Goal: Information Seeking & Learning: Learn about a topic

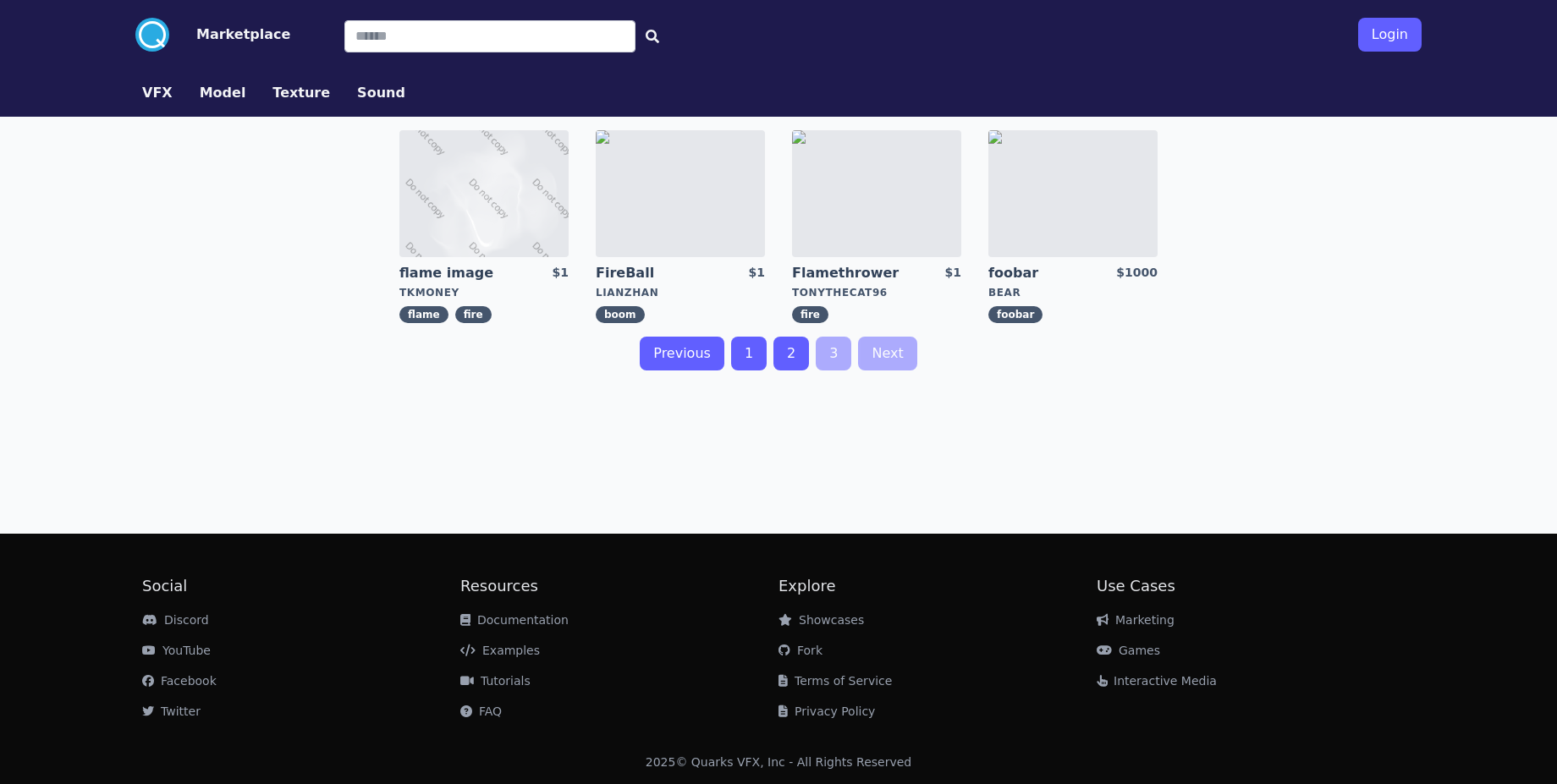
click at [1010, 276] on link "foobar" at bounding box center [1049, 274] width 122 height 19
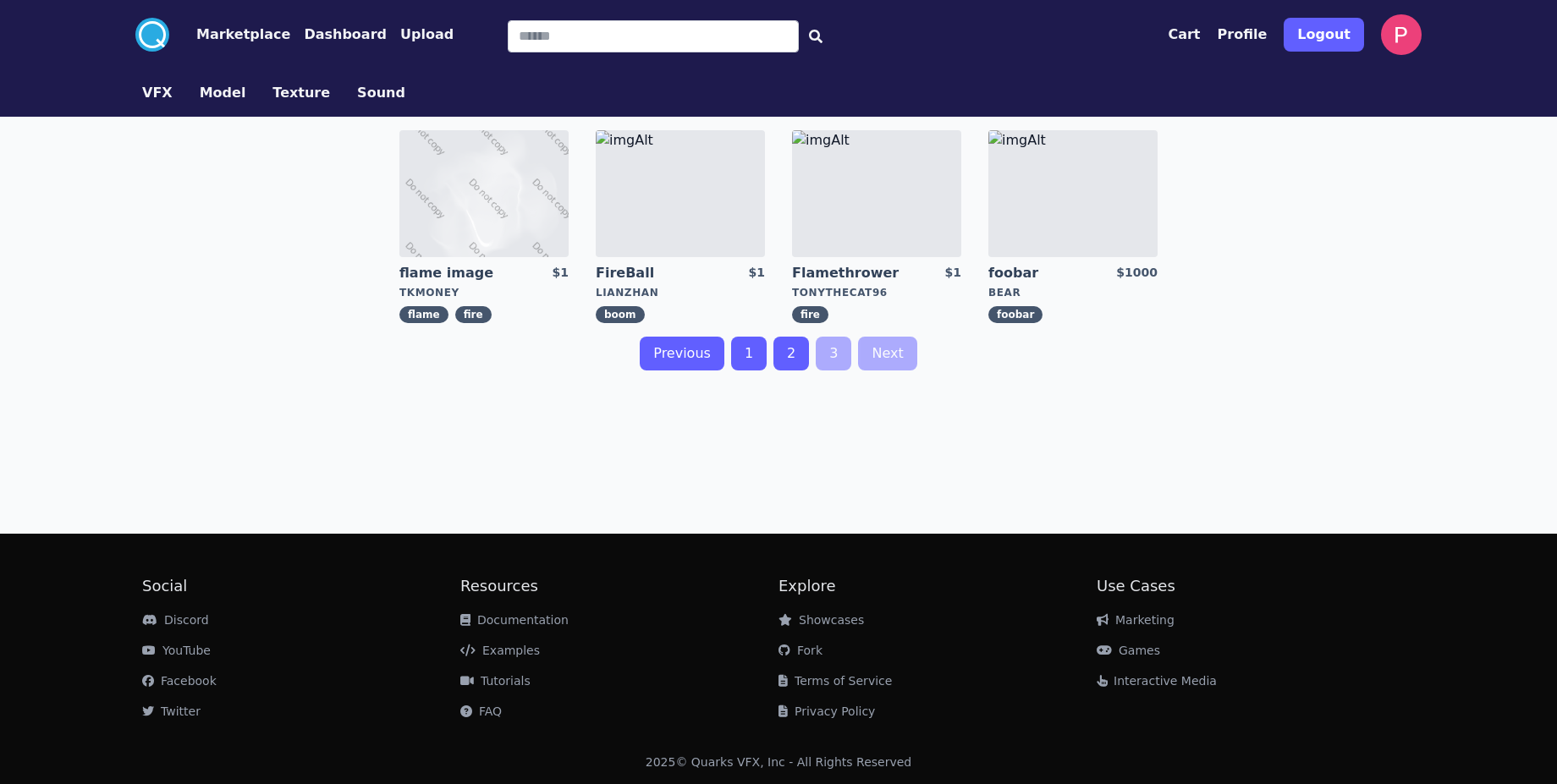
click at [608, 271] on link "FireBall" at bounding box center [656, 274] width 122 height 19
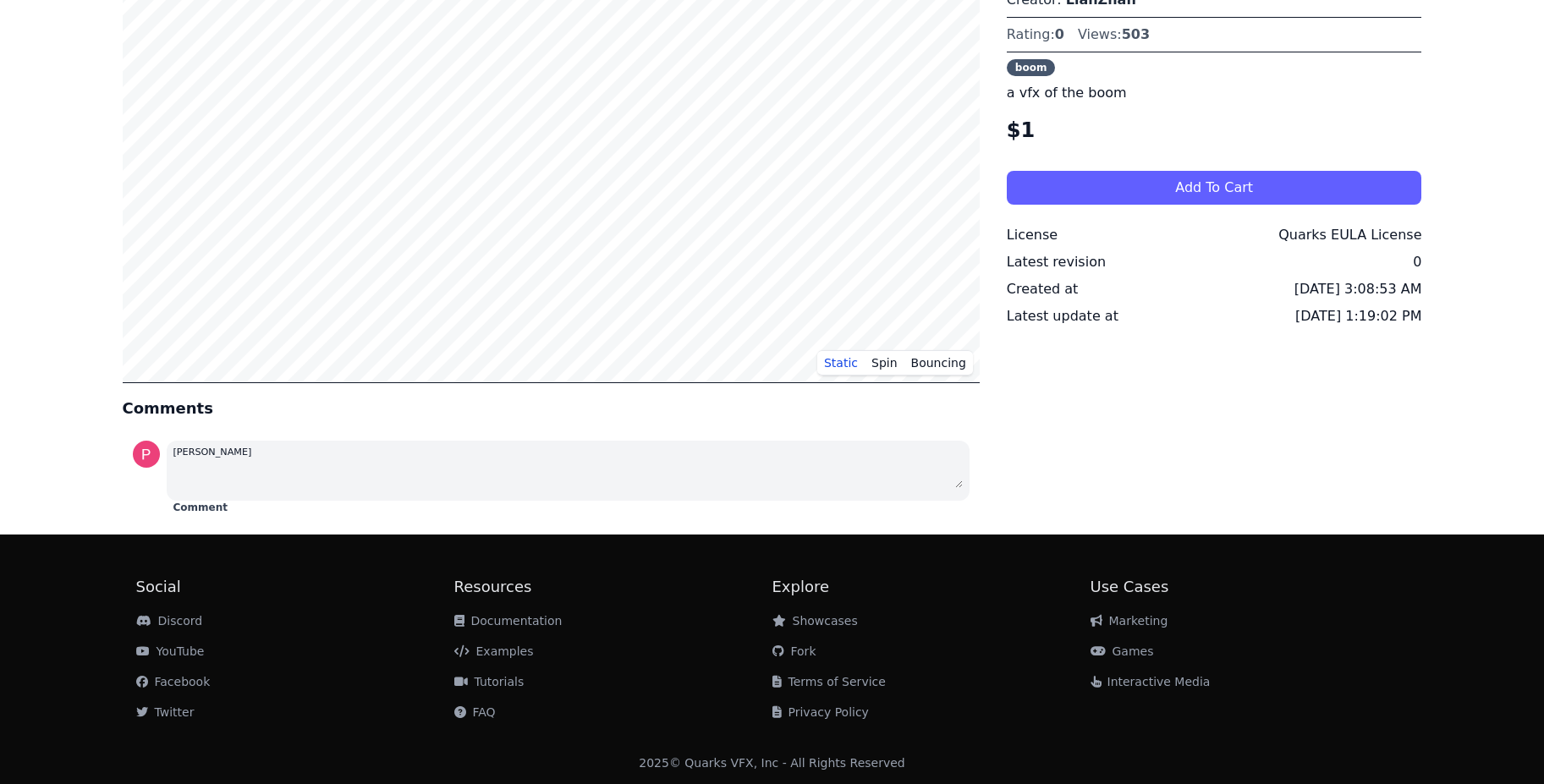
scroll to position [14, 0]
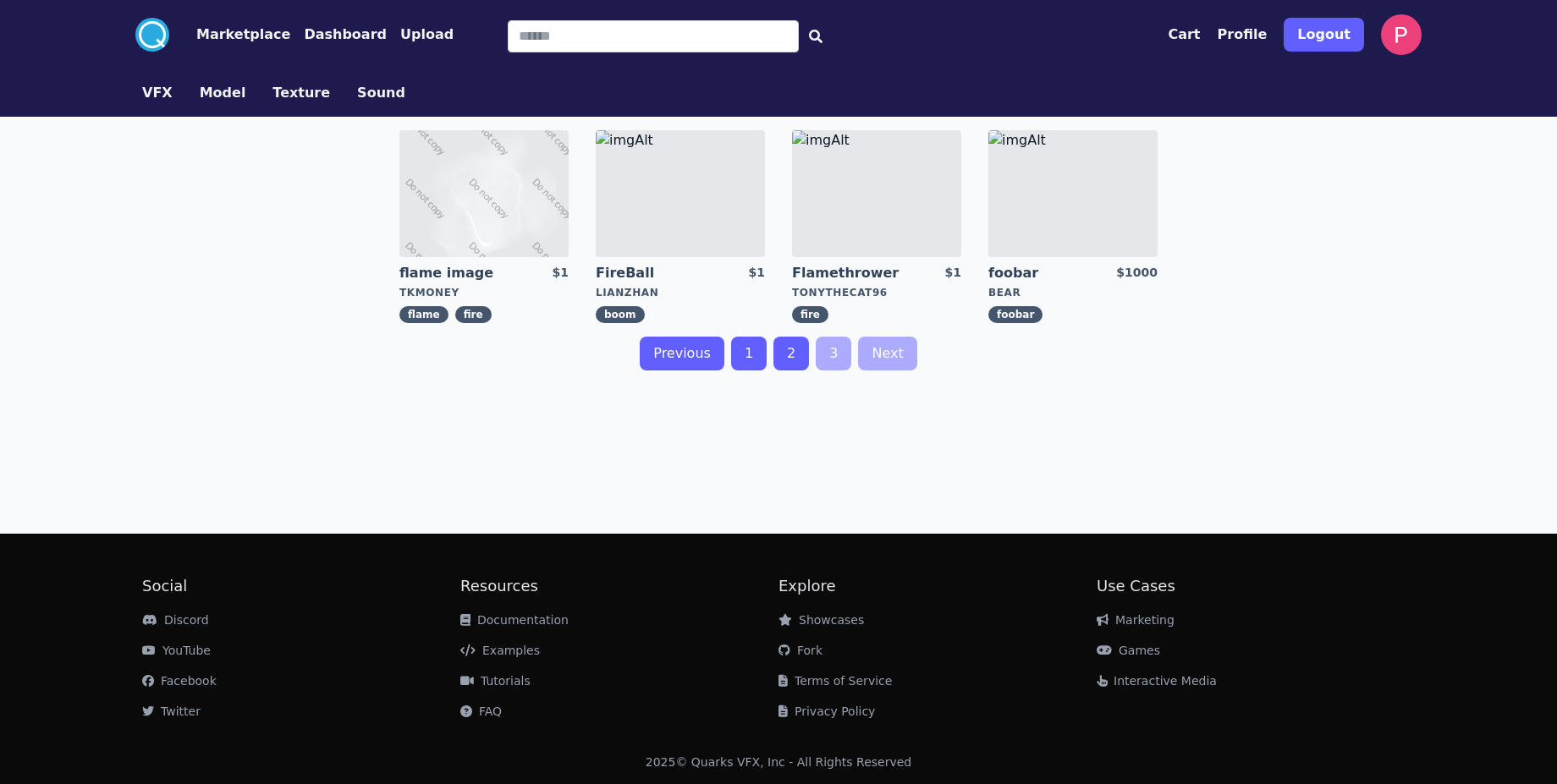
click at [800, 359] on link "2" at bounding box center [791, 353] width 35 height 33
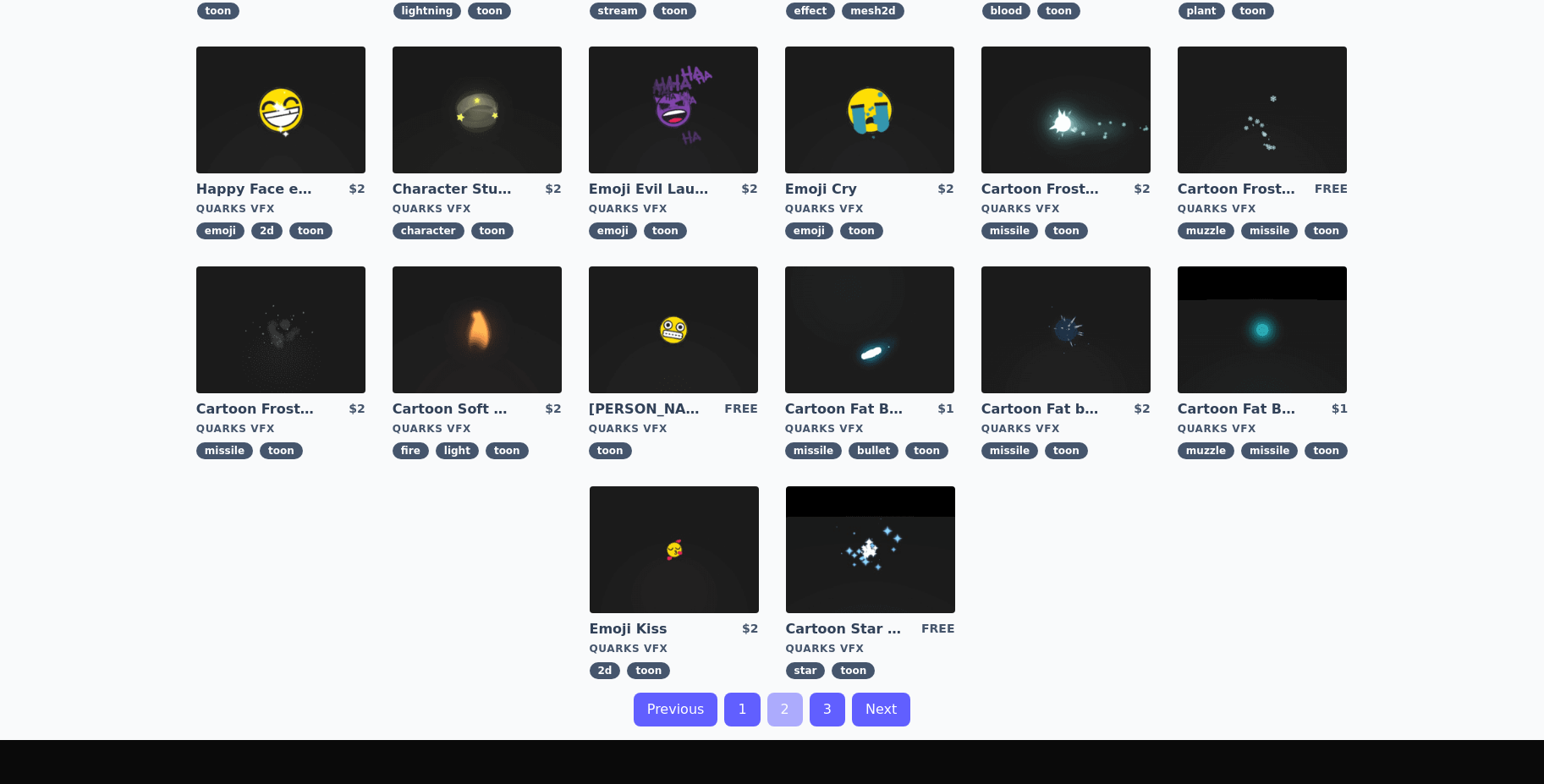
scroll to position [305, 0]
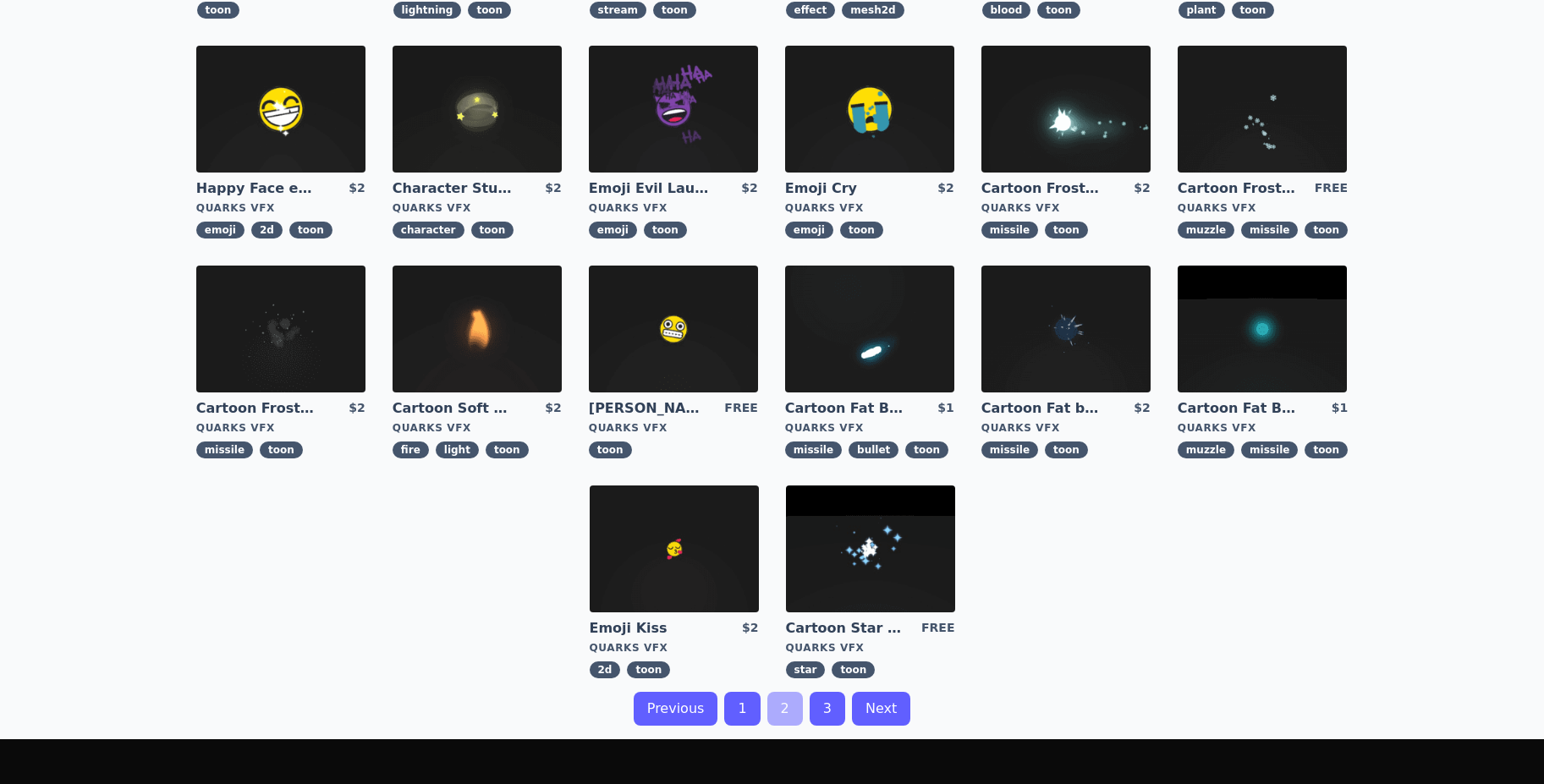
click at [748, 709] on link "1" at bounding box center [741, 709] width 35 height 33
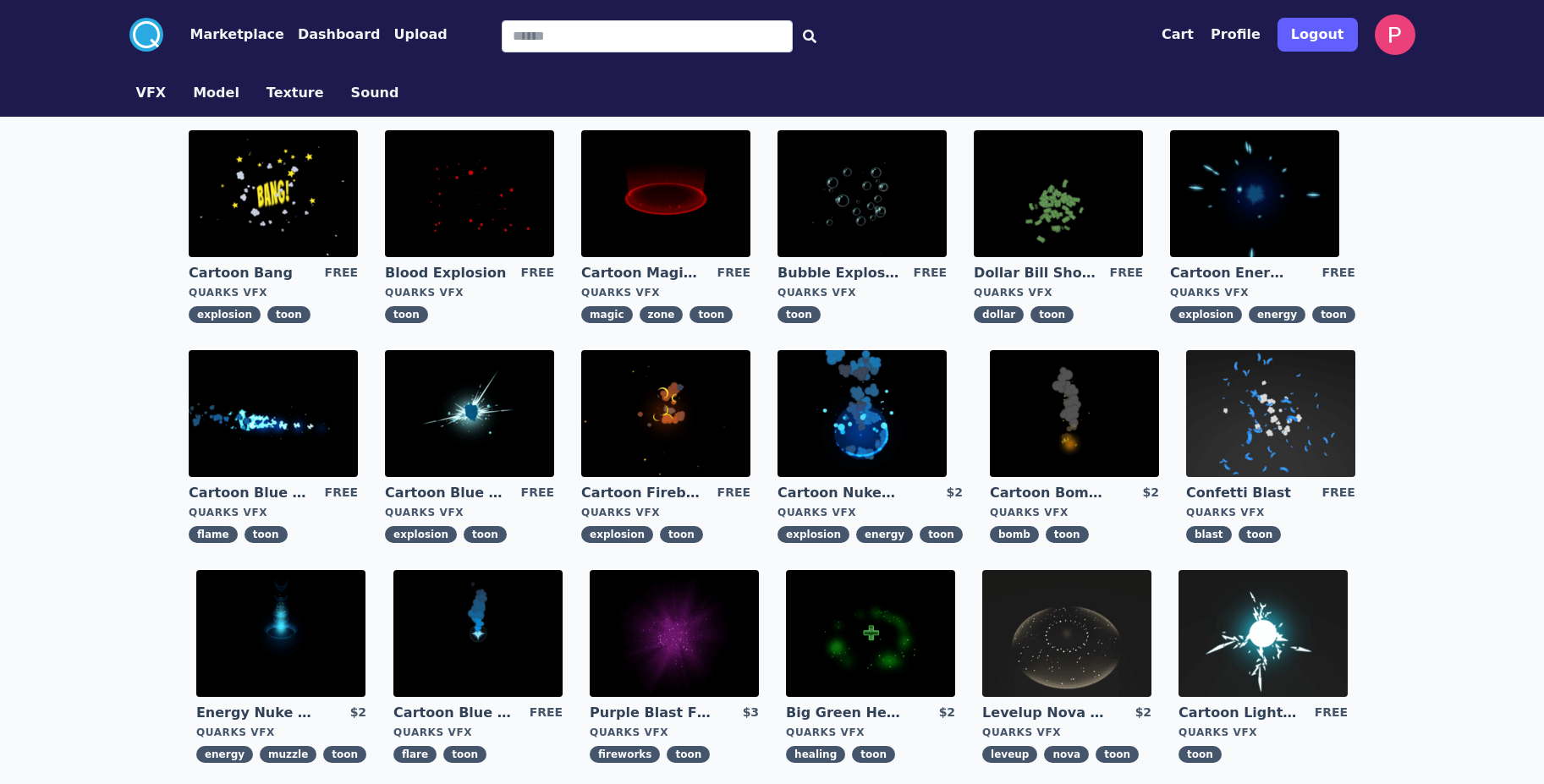
click at [1251, 492] on link "Confetti Blast" at bounding box center [1247, 493] width 122 height 19
